Goal: Task Accomplishment & Management: Complete application form

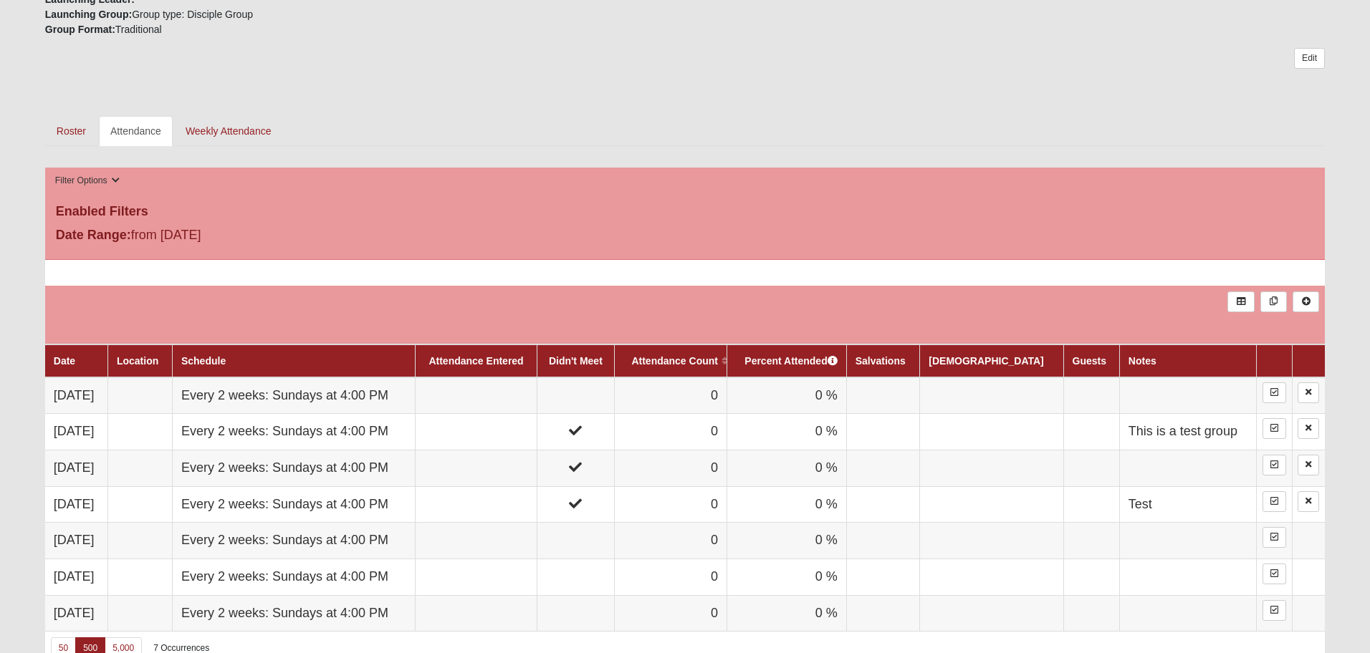
scroll to position [544, 0]
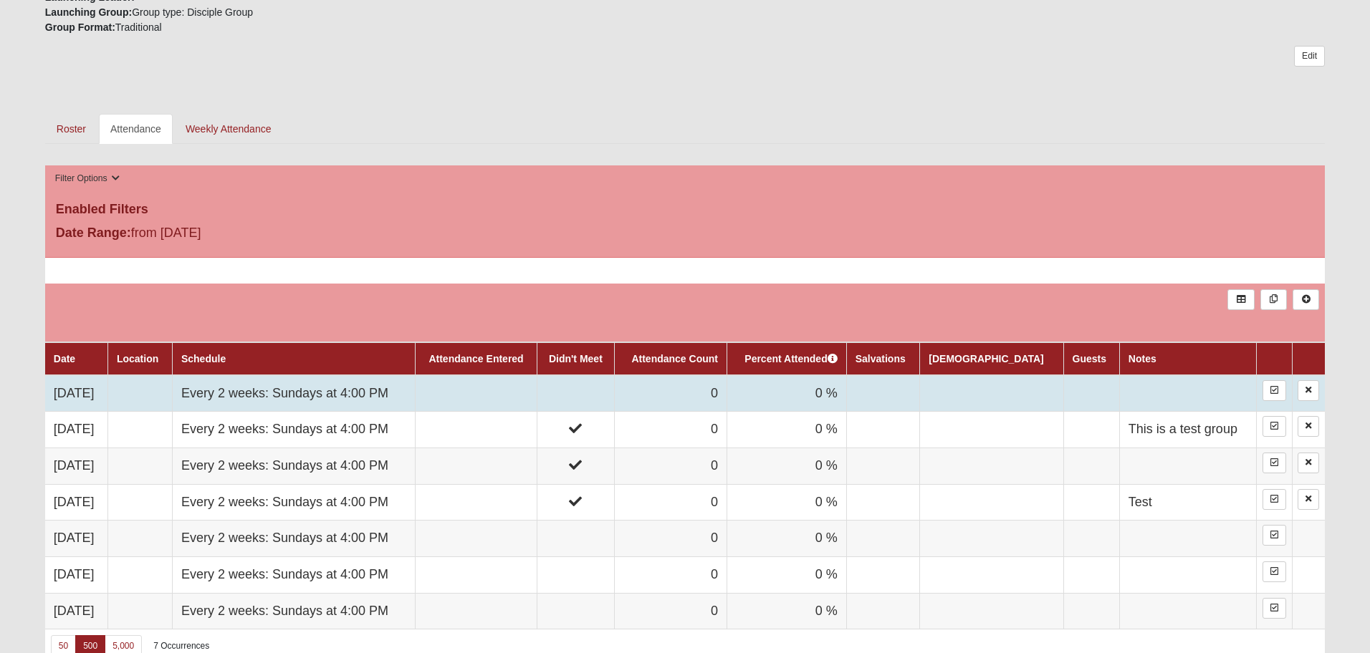
click at [614, 393] on td at bounding box center [575, 393] width 77 height 37
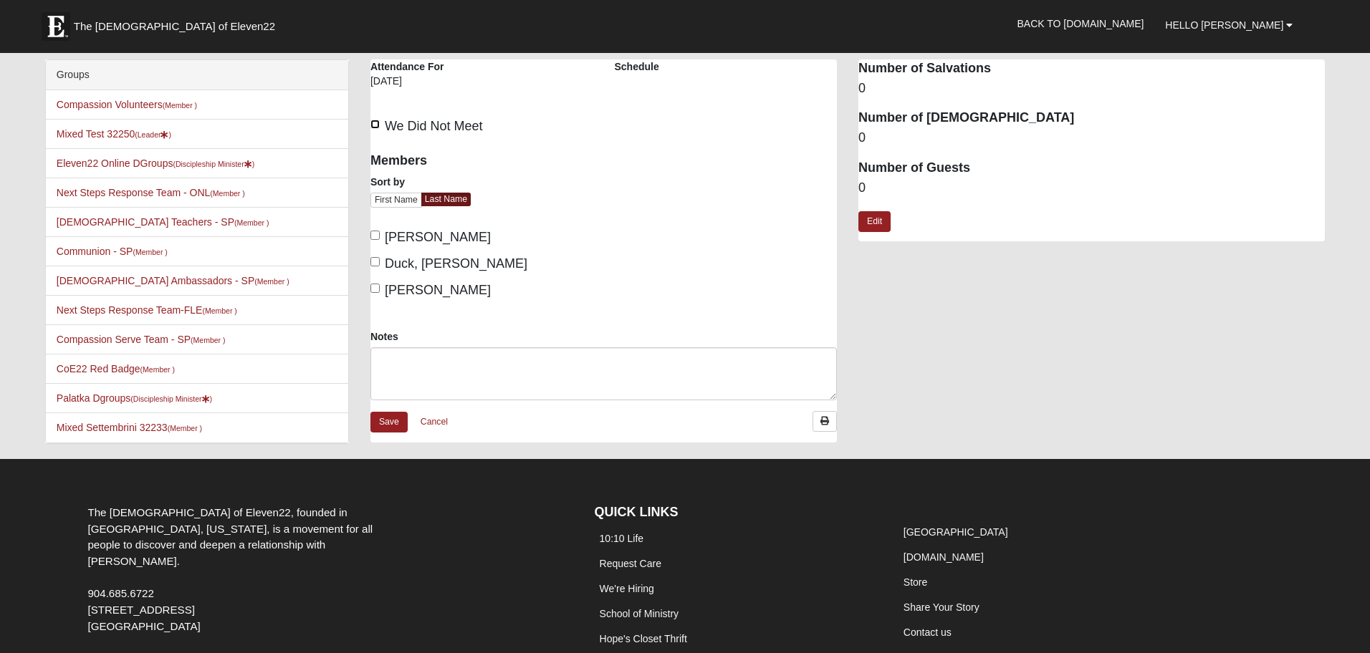
click at [375, 124] on input "We Did Not Meet" at bounding box center [374, 124] width 9 height 9
checkbox input "true"
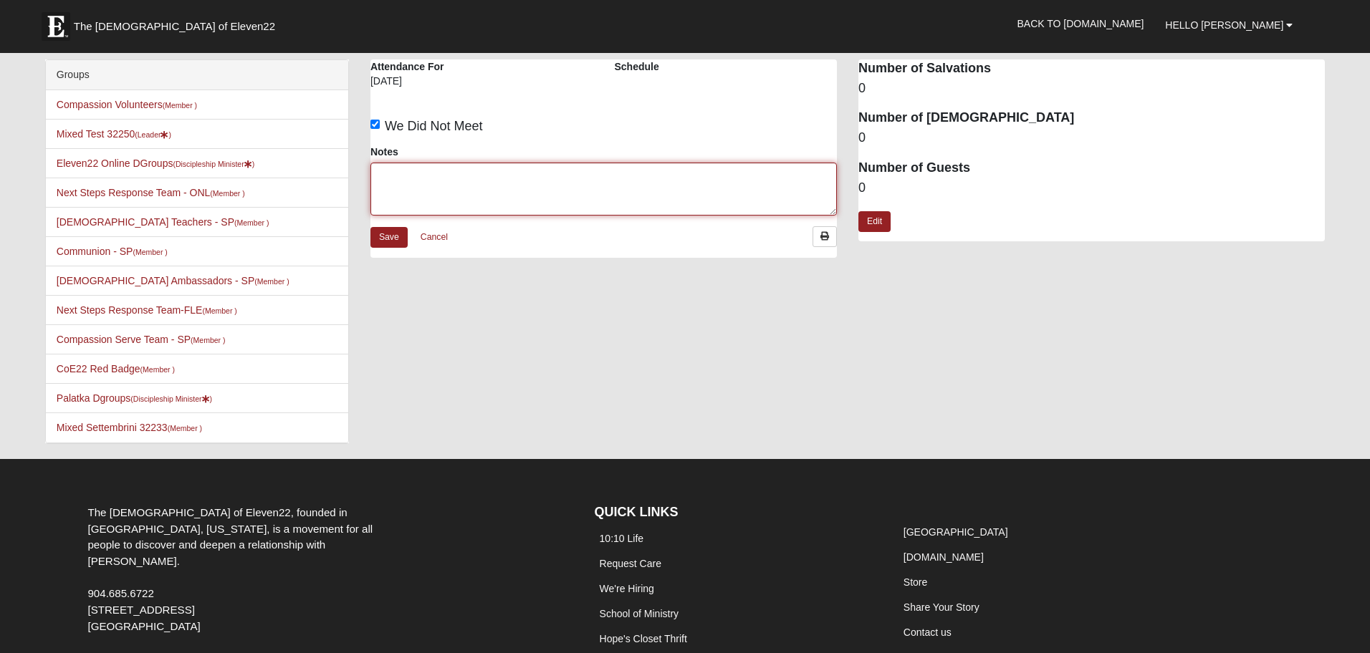
click at [461, 186] on textarea "Notes" at bounding box center [603, 189] width 466 height 53
type textarea "Test group"
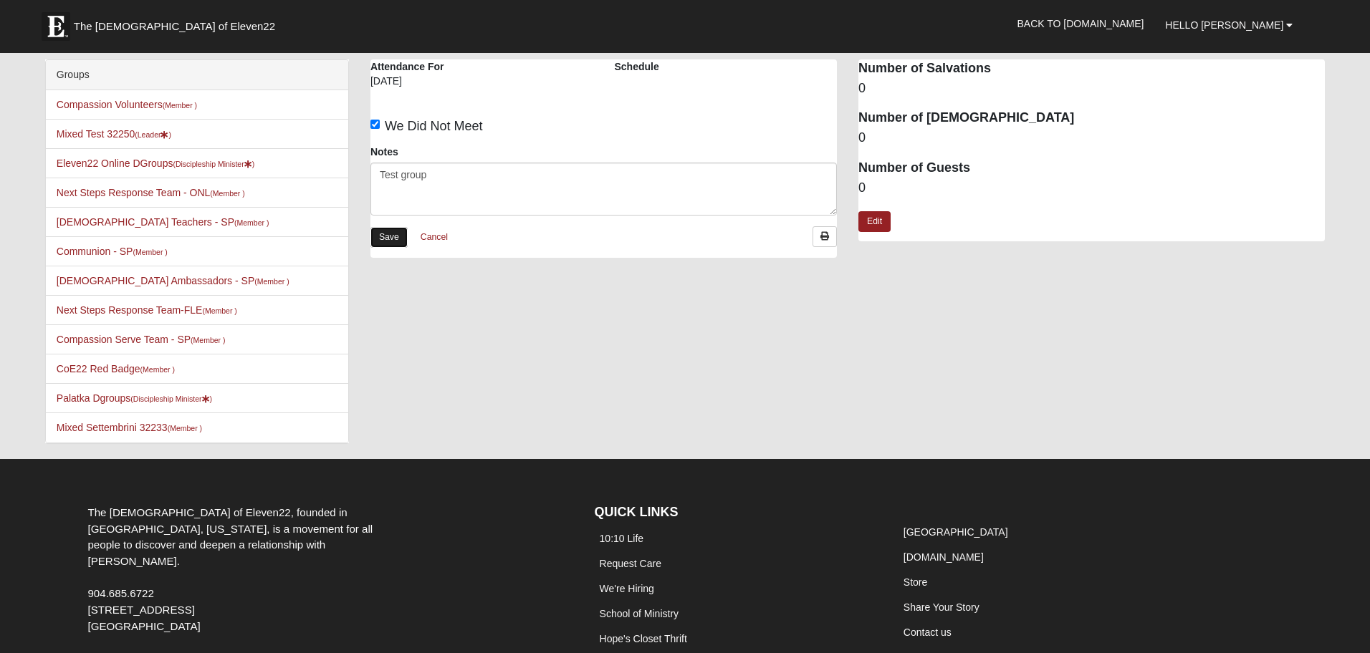
click at [384, 241] on link "Save" at bounding box center [388, 237] width 37 height 21
